Goal: Information Seeking & Learning: Learn about a topic

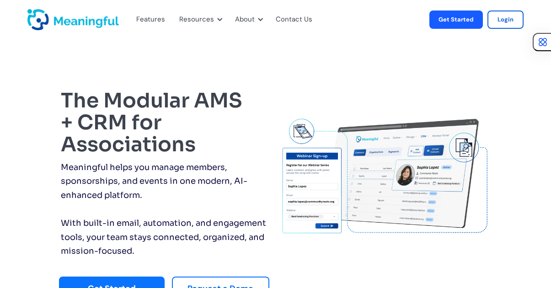
scroll to position [24, 0]
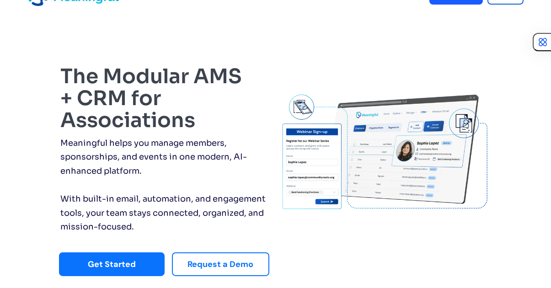
drag, startPoint x: 0, startPoint y: 0, endPoint x: 161, endPoint y: 85, distance: 182.0
click at [161, 85] on h1 "The Modular AMS + CRM for Associations" at bounding box center [166, 98] width 211 height 66
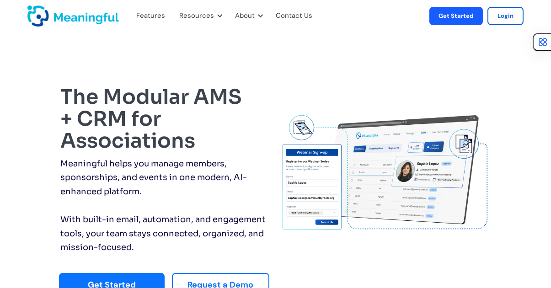
scroll to position [0, 0]
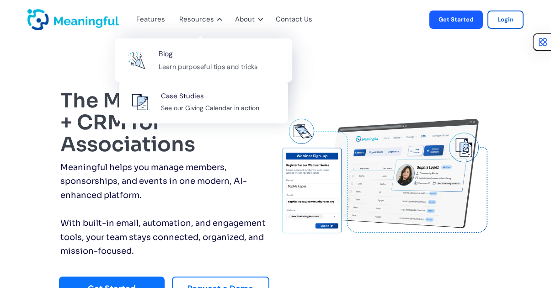
click at [191, 61] on div "Learn purposeful tips and tricks" at bounding box center [208, 66] width 99 height 11
